Goal: Information Seeking & Learning: Learn about a topic

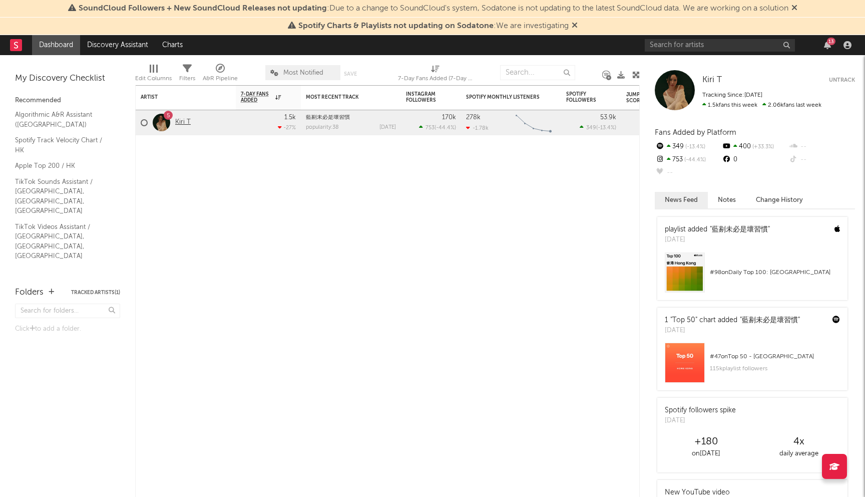
click at [186, 120] on link "Kiri T" at bounding box center [183, 122] width 16 height 9
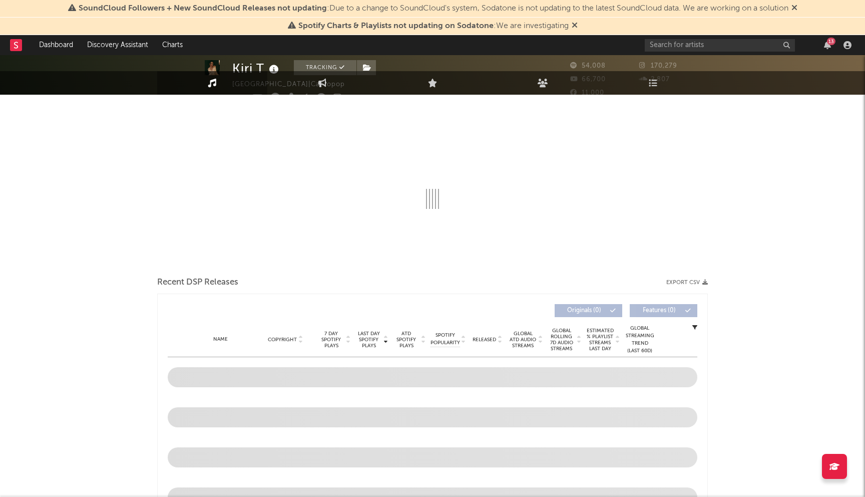
select select "6m"
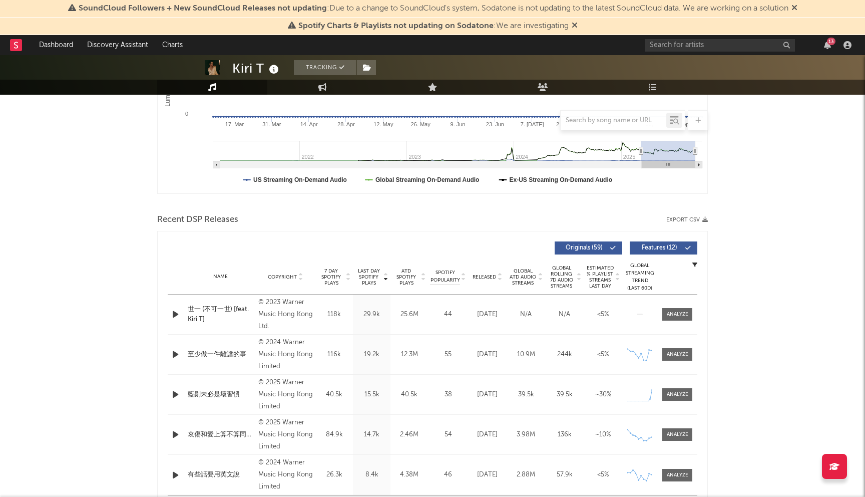
scroll to position [360, 0]
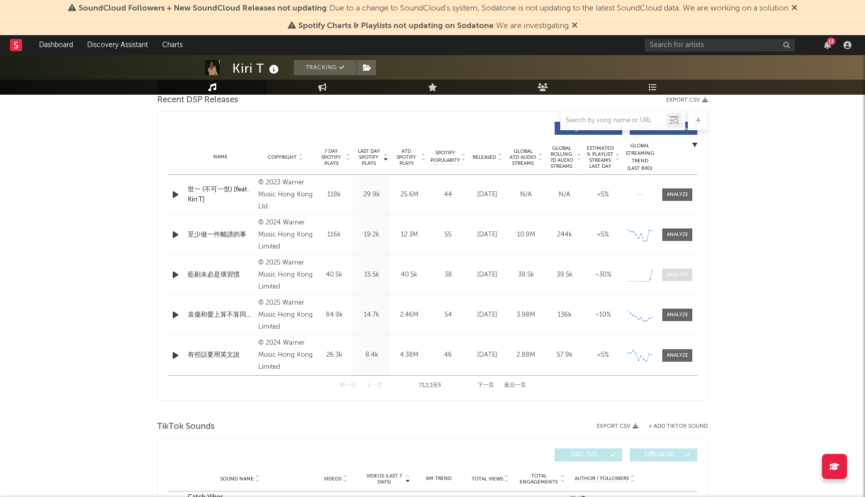
click at [680, 269] on span at bounding box center [677, 274] width 30 height 13
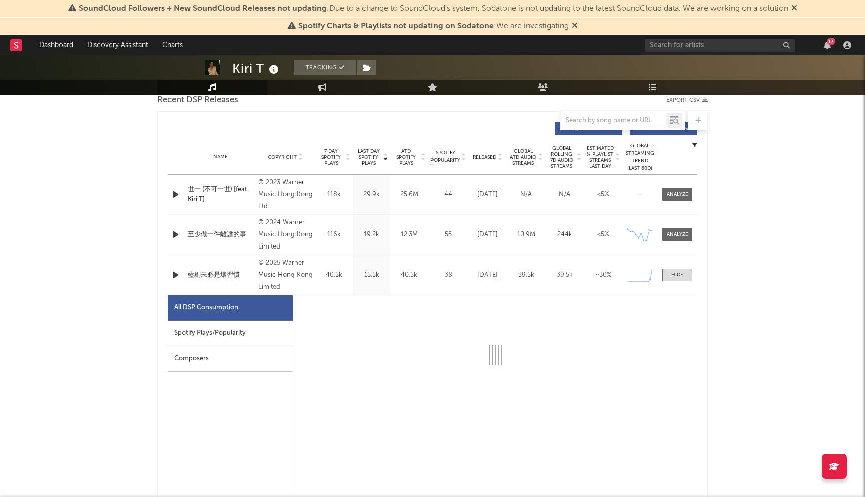
select select "1w"
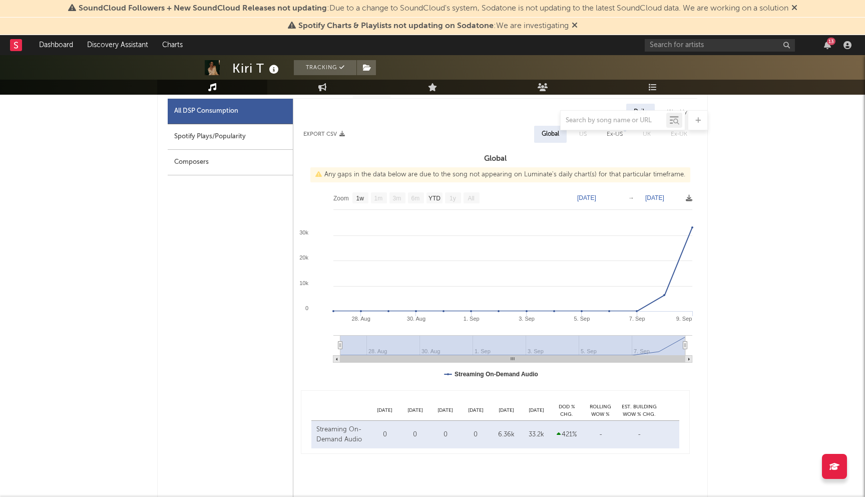
scroll to position [545, 0]
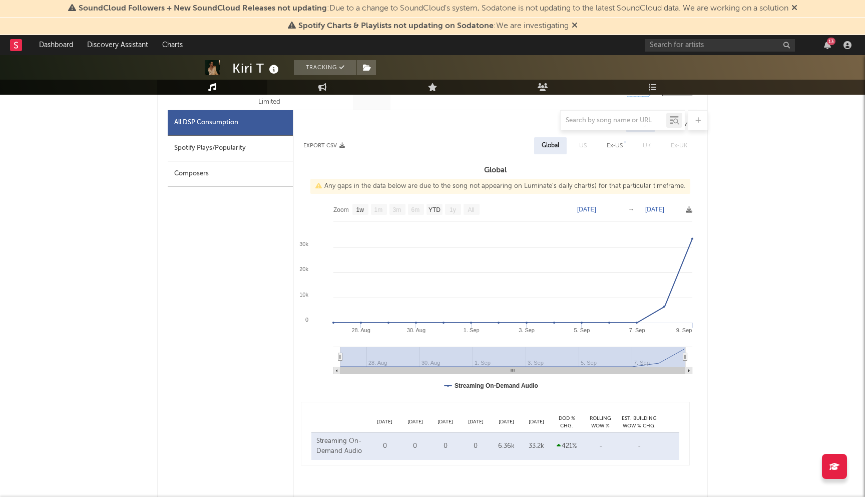
click at [243, 151] on div "Spotify Plays/Popularity" at bounding box center [230, 149] width 125 height 26
select select "1w"
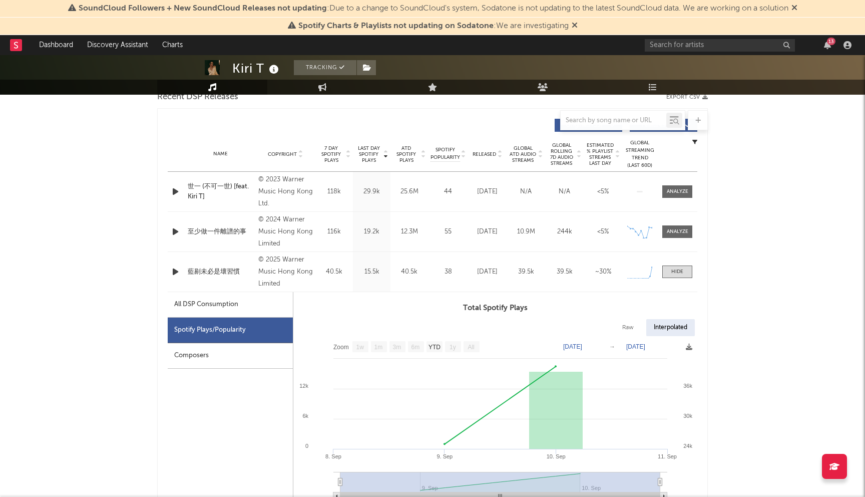
scroll to position [298, 0]
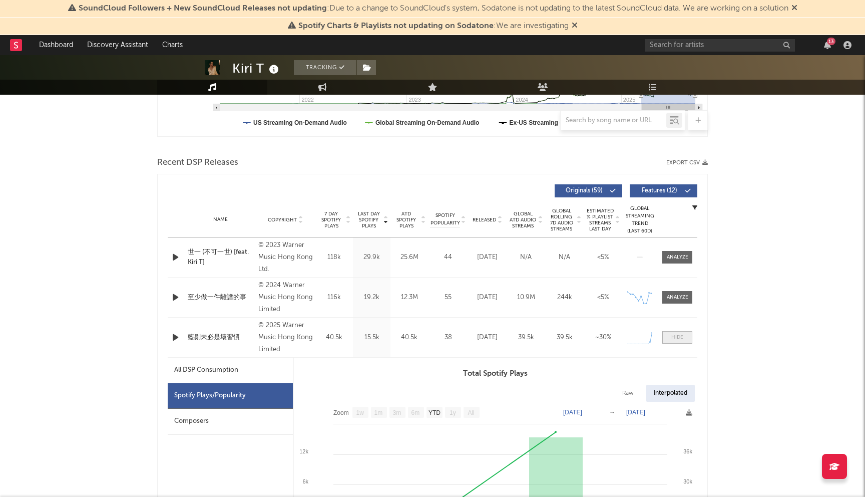
click at [689, 333] on span at bounding box center [677, 337] width 30 height 13
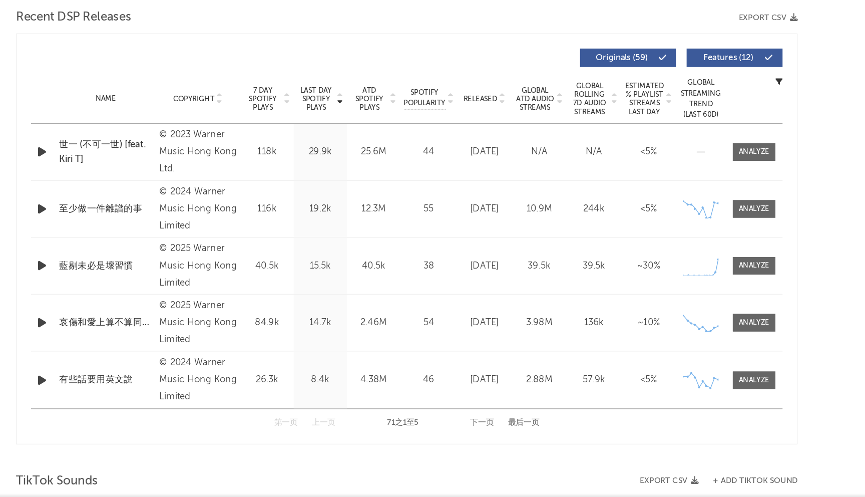
scroll to position [307, 0]
